Goal: Transaction & Acquisition: Purchase product/service

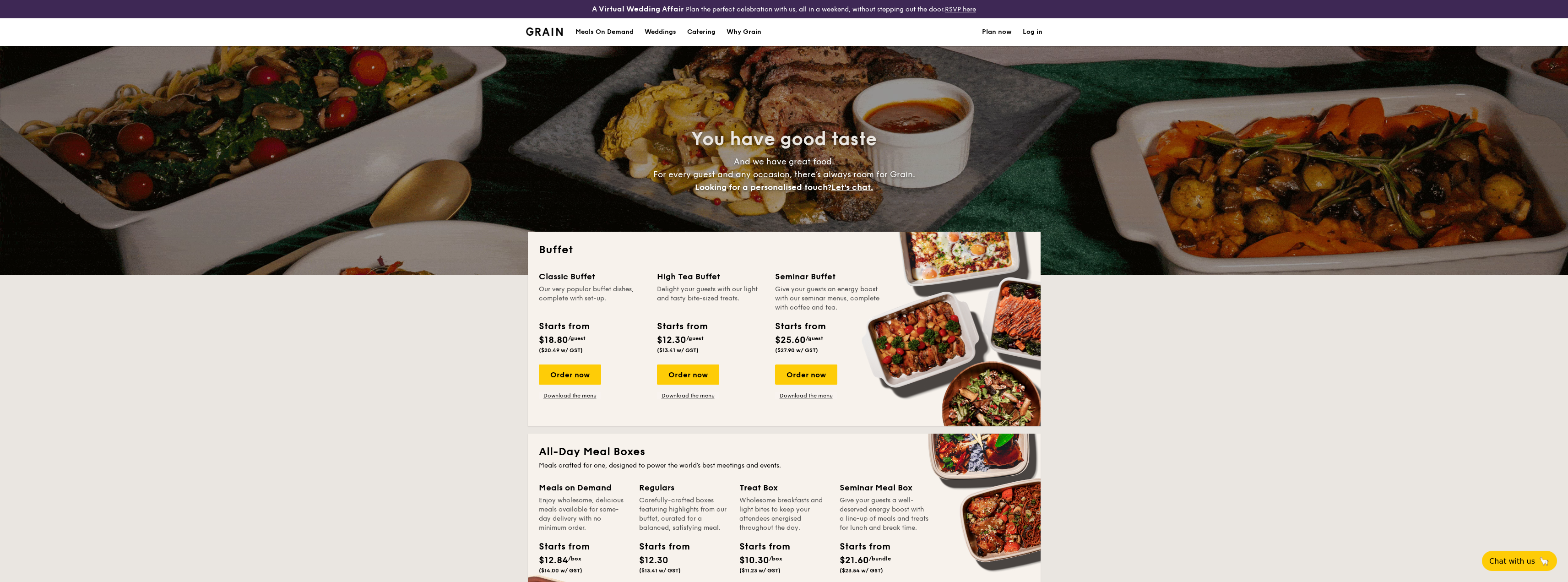
select select
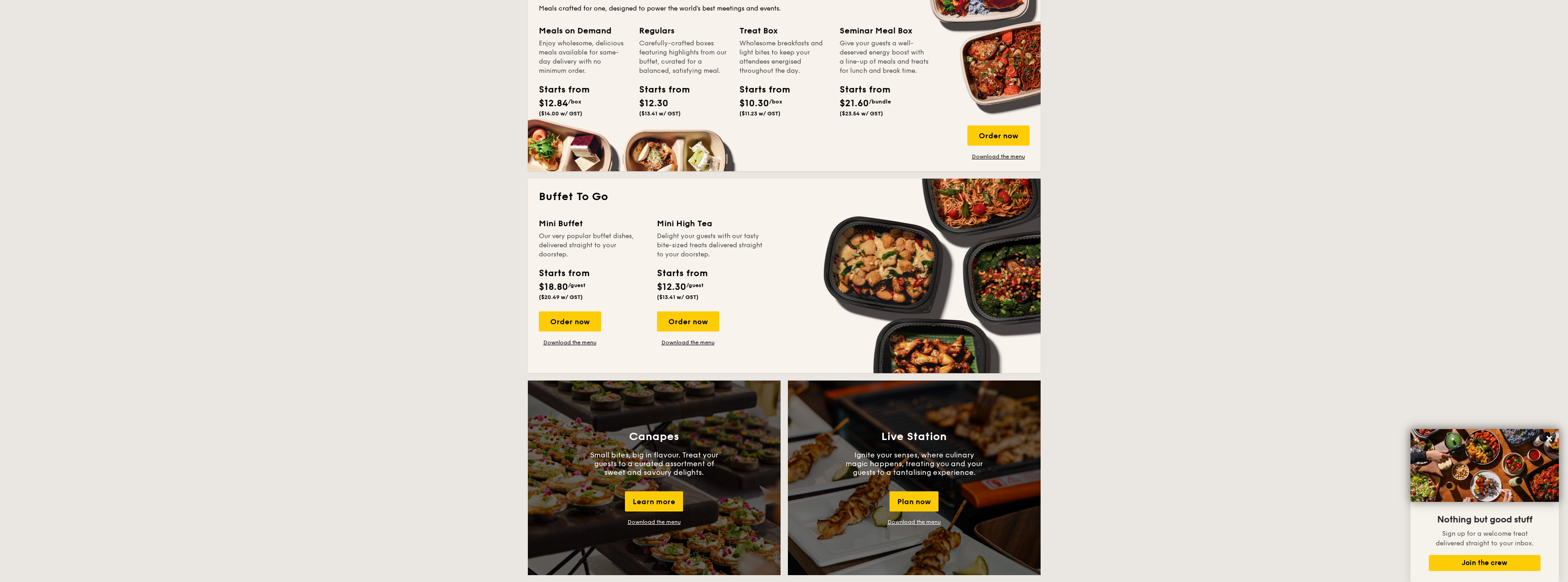
scroll to position [366, 0]
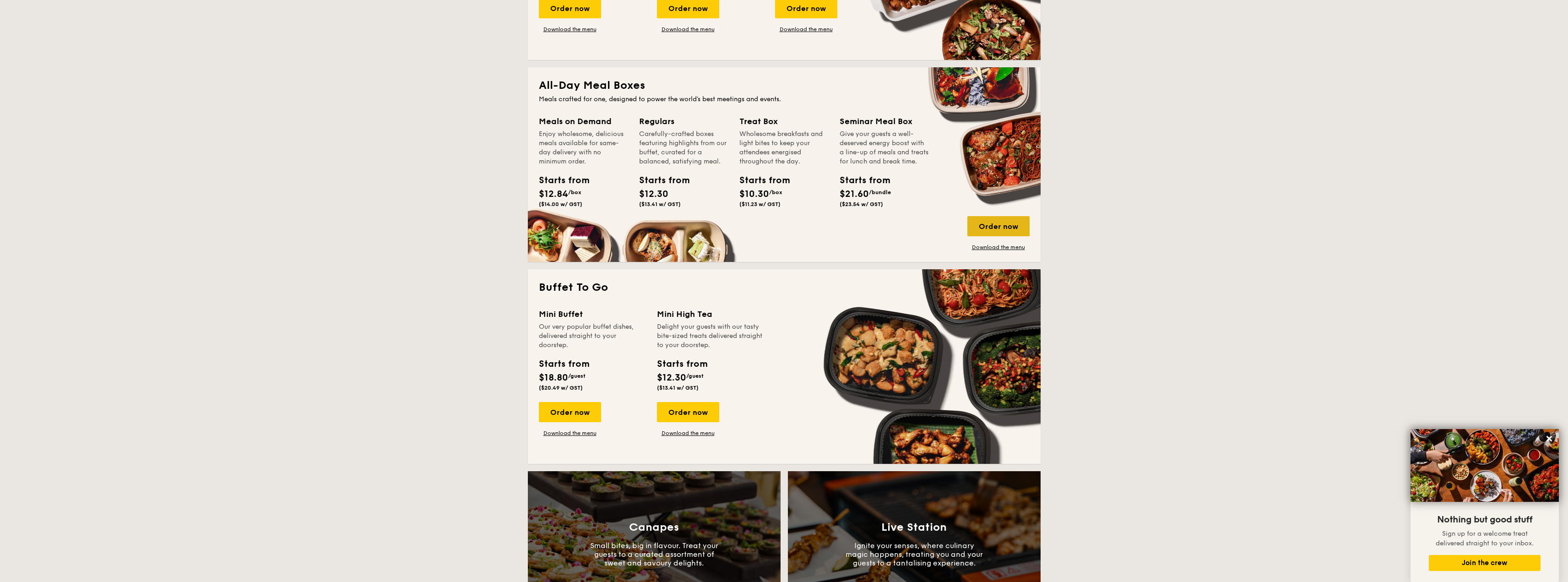
click at [987, 223] on div "Order now" at bounding box center [998, 226] width 62 height 20
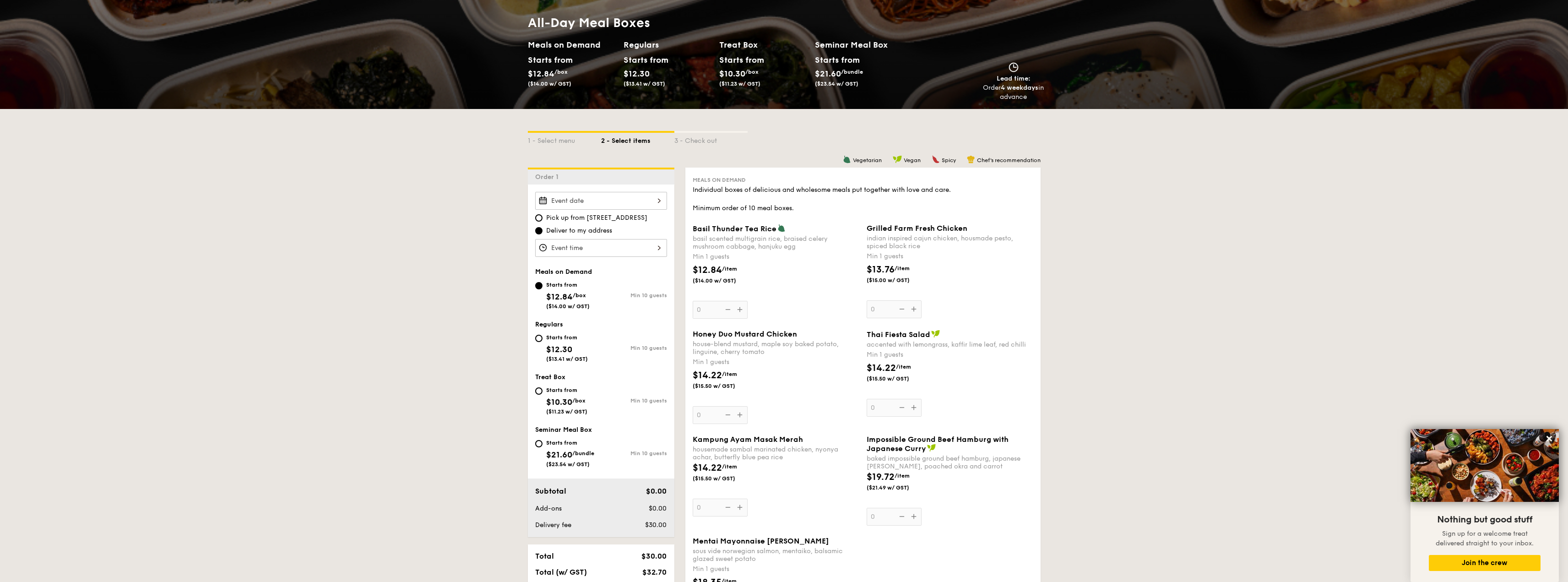
scroll to position [138, 0]
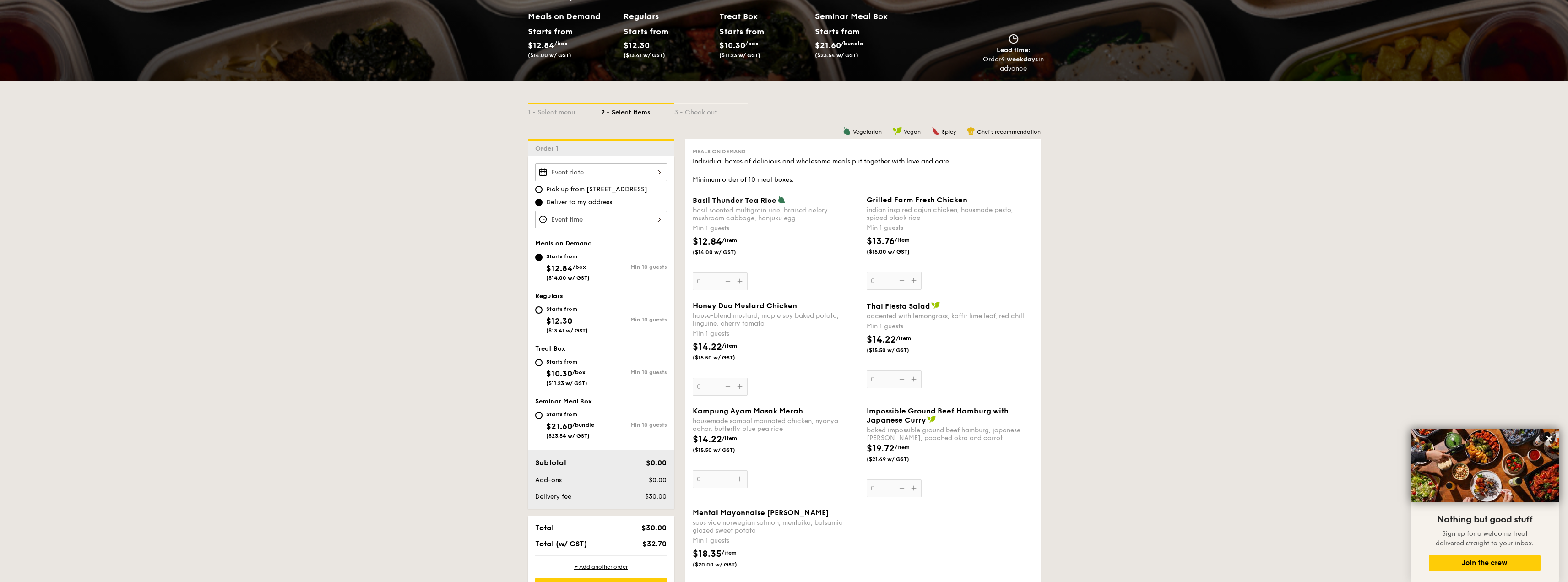
click at [555, 317] on span "$12.30" at bounding box center [559, 321] width 26 height 10
click at [542, 314] on input "Starts from $12.30 ($13.41 w/ GST) Min 10 guests" at bounding box center [539, 310] width 7 height 7
radio input "true"
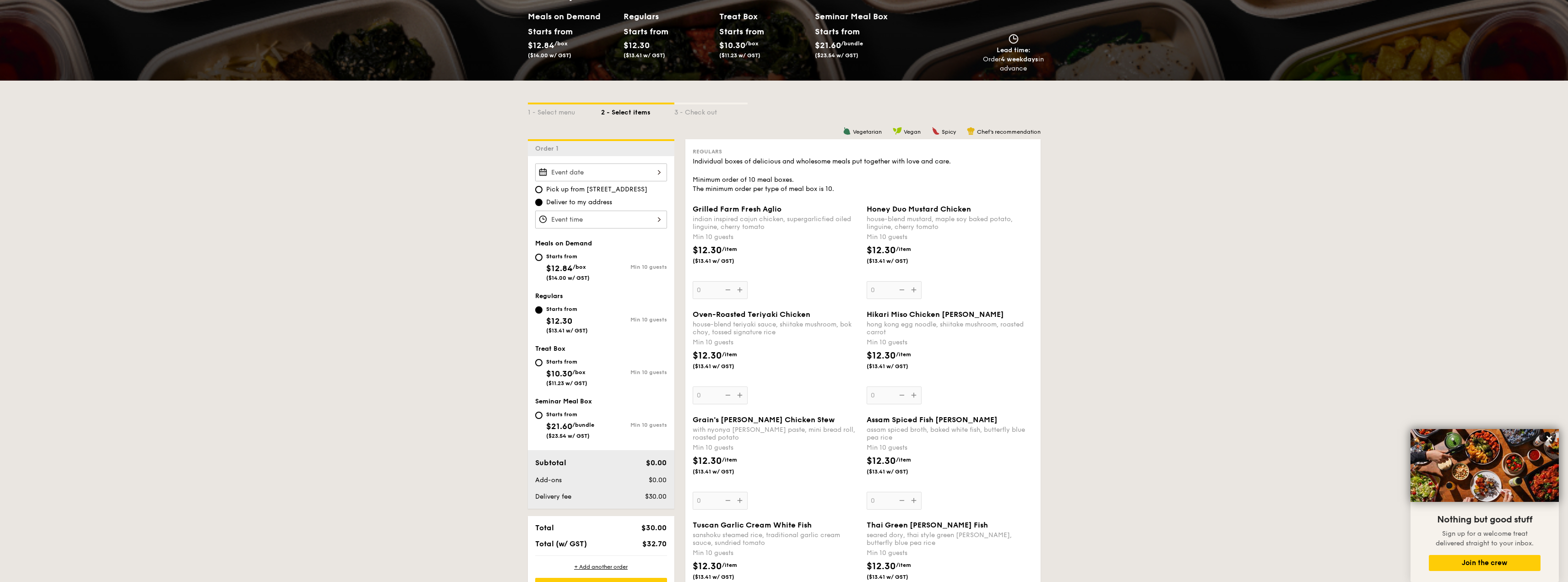
click at [562, 363] on div "Starts from" at bounding box center [567, 362] width 41 height 7
click at [542, 363] on input "Starts from $10.30 /box ($11.23 w/ GST) Min 10 guests" at bounding box center [539, 363] width 7 height 7
radio input "true"
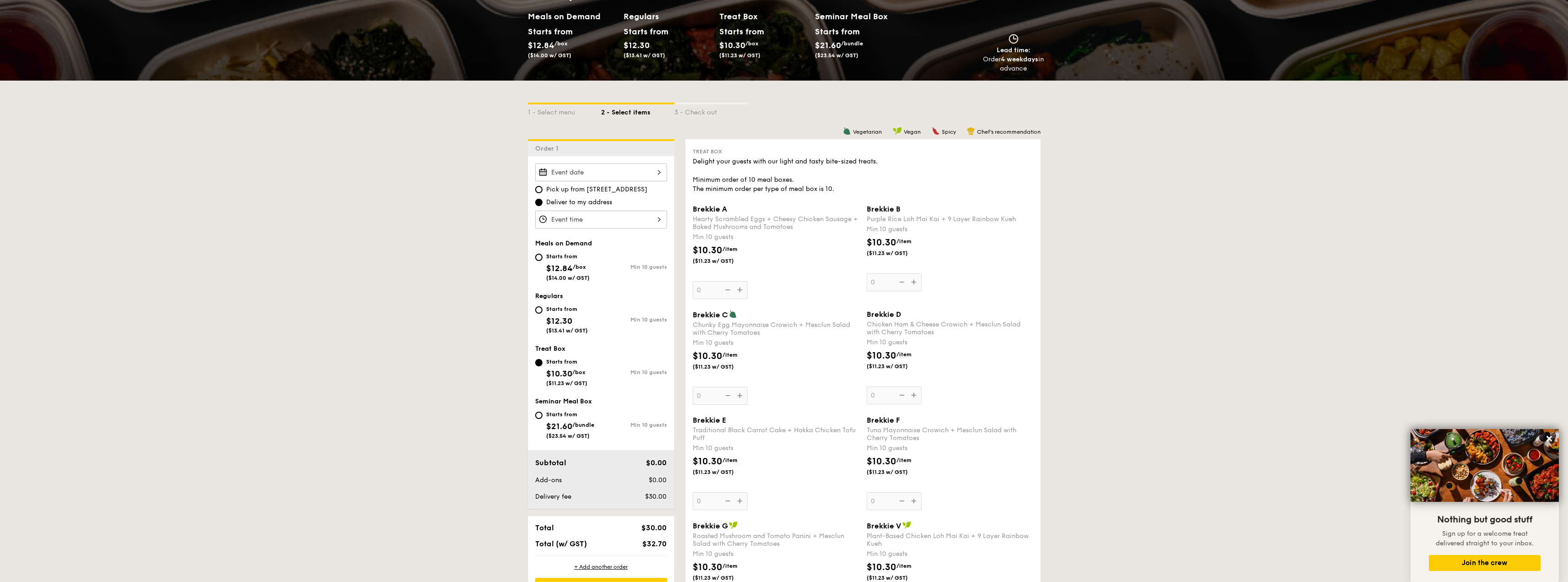
click at [570, 420] on div "Starts from $21.60 /bundle ($23.54 w/ GST)" at bounding box center [570, 424] width 48 height 30
click at [542, 419] on input "Starts from $21.60 /bundle ($23.54 w/ GST) Min 10 guests" at bounding box center [539, 415] width 7 height 7
radio input "true"
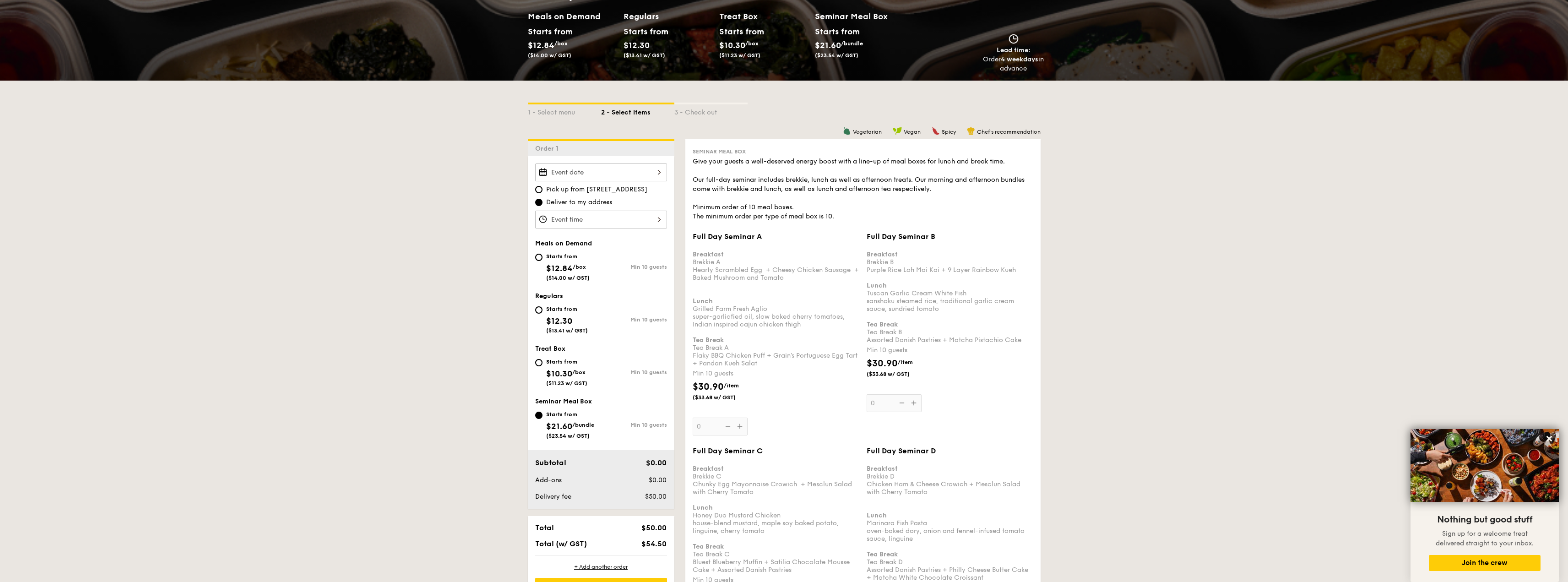
click at [578, 312] on div "Starts from" at bounding box center [567, 309] width 41 height 7
click at [542, 312] on input "Starts from $12.30 ($13.41 w/ GST) Min 10 guests" at bounding box center [539, 310] width 7 height 7
radio input "true"
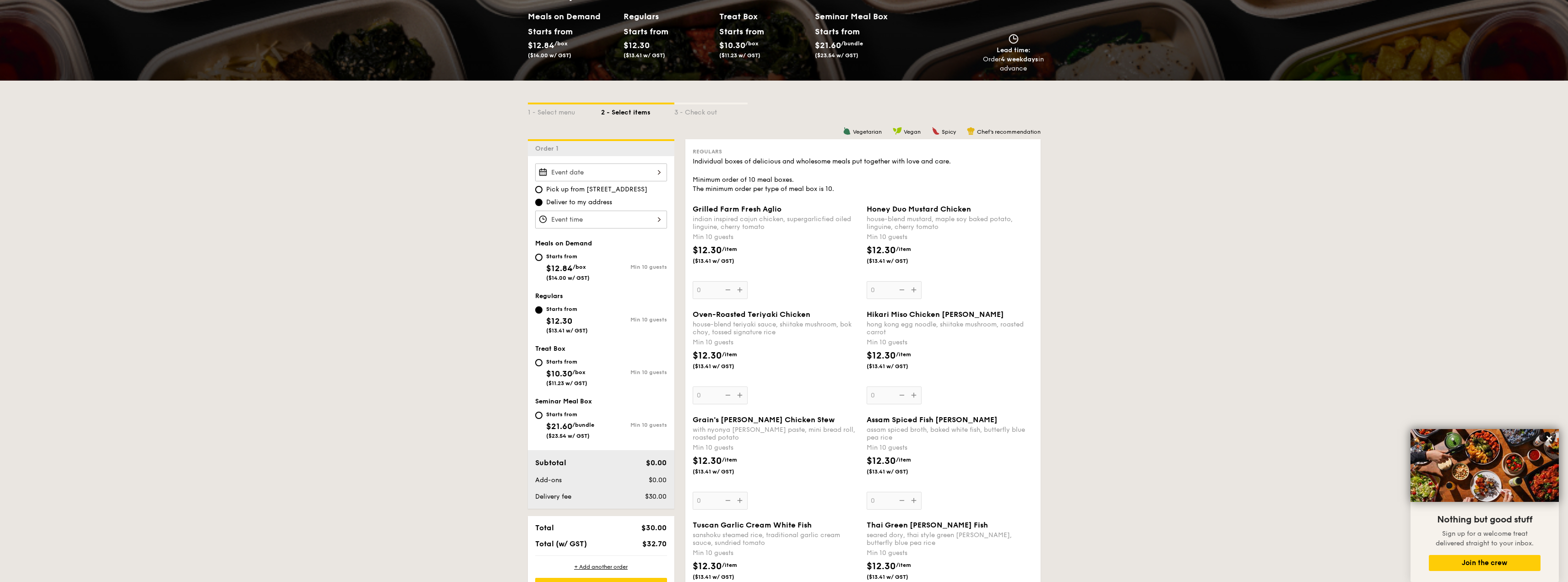
click at [579, 265] on span "/box" at bounding box center [579, 267] width 13 height 7
click at [542, 261] on input "Starts from $12.84 /box ($14.00 w/ GST) Min 10 guests" at bounding box center [539, 258] width 7 height 7
radio input "true"
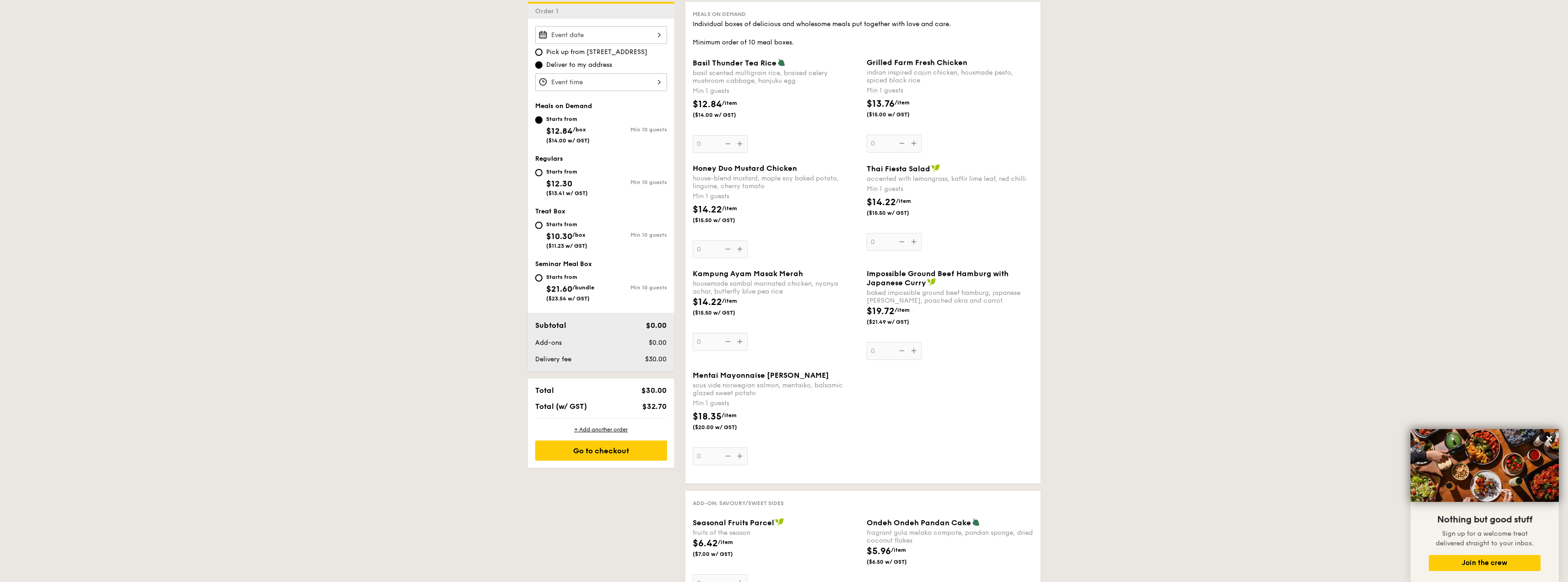
scroll to position [229, 0]
